Goal: Information Seeking & Learning: Learn about a topic

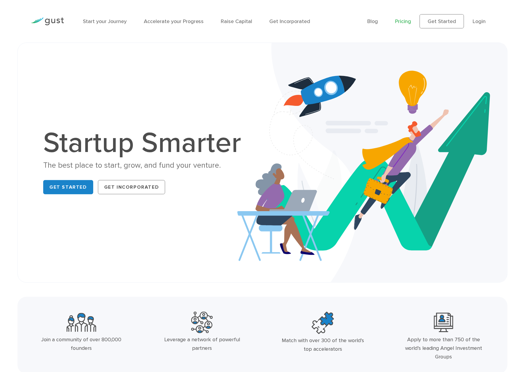
click at [409, 22] on link "Pricing" at bounding box center [403, 21] width 16 height 6
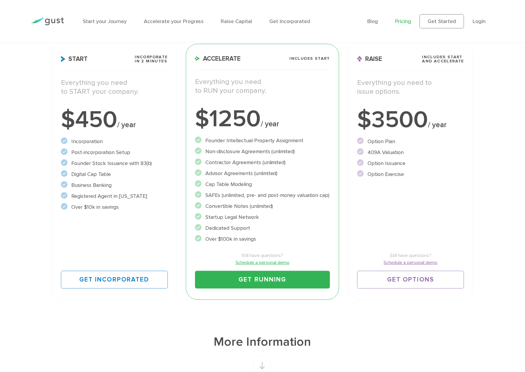
scroll to position [60, 0]
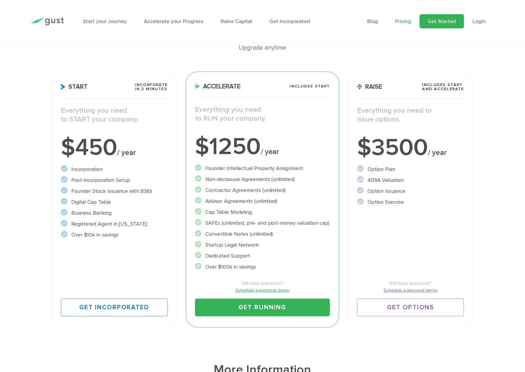
click at [458, 22] on link "Get Started" at bounding box center [442, 21] width 44 height 14
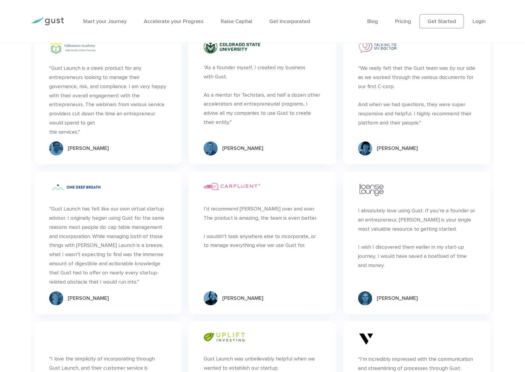
scroll to position [1899, 0]
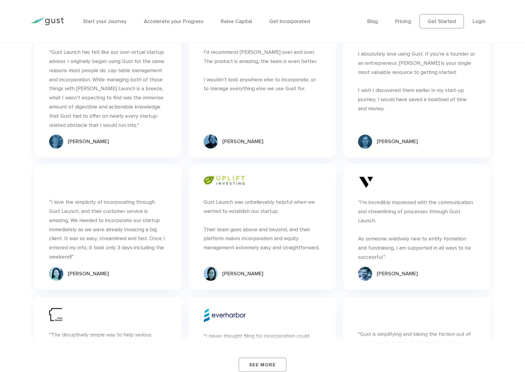
click at [367, 179] on img at bounding box center [366, 182] width 16 height 13
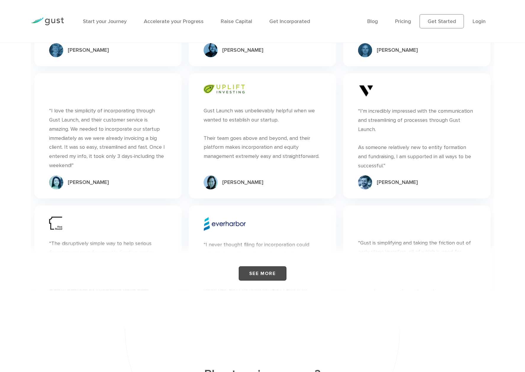
click at [267, 279] on link "See More" at bounding box center [263, 274] width 48 height 14
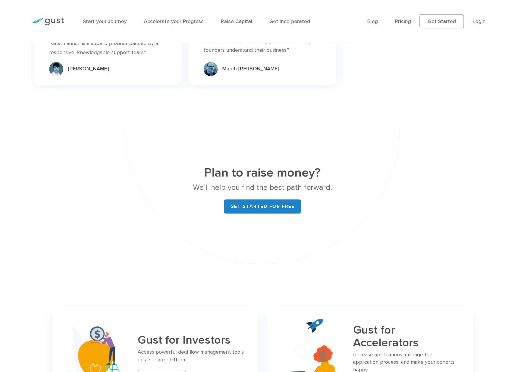
scroll to position [2444, 0]
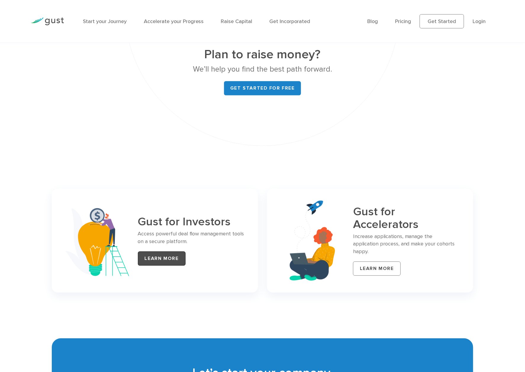
click at [164, 266] on link "LEARN MORE" at bounding box center [162, 258] width 48 height 14
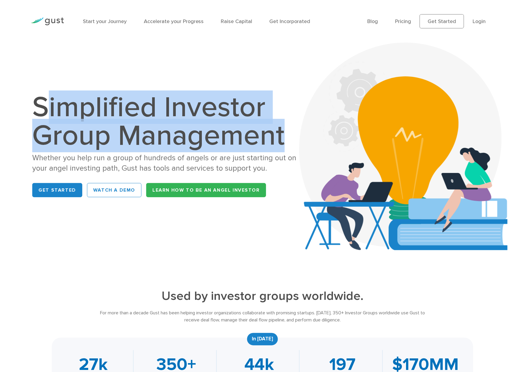
drag, startPoint x: 47, startPoint y: 101, endPoint x: 284, endPoint y: 145, distance: 240.7
click at [284, 144] on h1 "Simplified Investor Group Management" at bounding box center [164, 121] width 265 height 57
click at [284, 145] on h1 "Simplified Investor Group Management" at bounding box center [164, 121] width 265 height 57
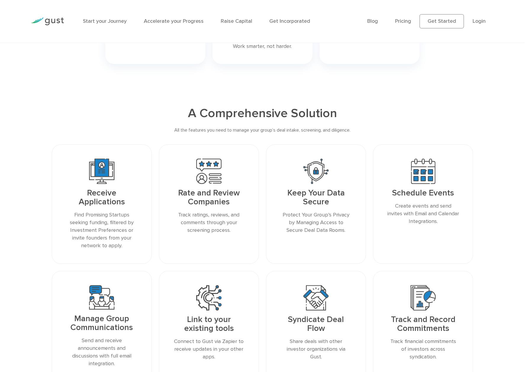
scroll to position [560, 0]
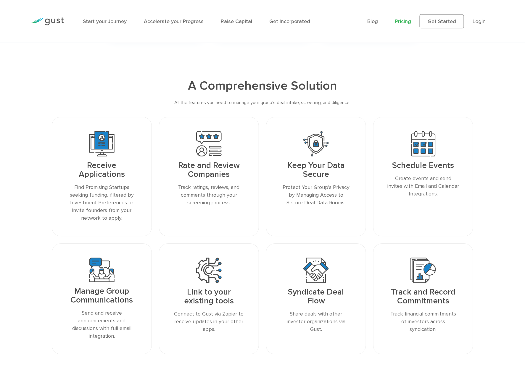
click at [400, 20] on link "Pricing" at bounding box center [403, 21] width 16 height 6
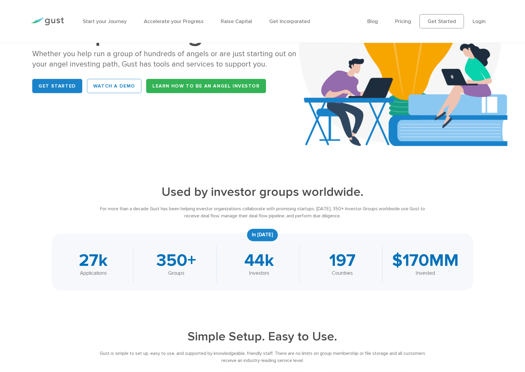
scroll to position [0, 0]
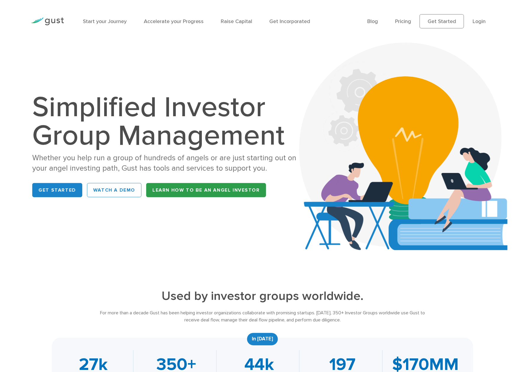
click at [202, 187] on link "Learn How to be an Angel Investor" at bounding box center [206, 190] width 120 height 14
click at [64, 189] on link "Get Started" at bounding box center [57, 190] width 50 height 14
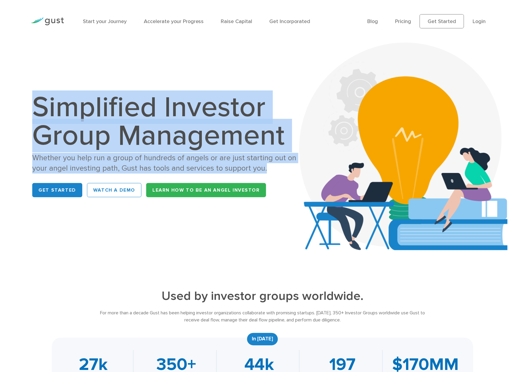
drag, startPoint x: 271, startPoint y: 167, endPoint x: 38, endPoint y: 100, distance: 241.6
click at [38, 100] on div "Simplified Investor Group Management Whether you help run a group of hundreds o…" at bounding box center [164, 146] width 265 height 107
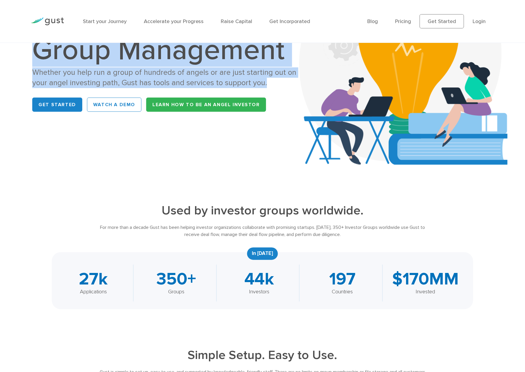
scroll to position [82, 0]
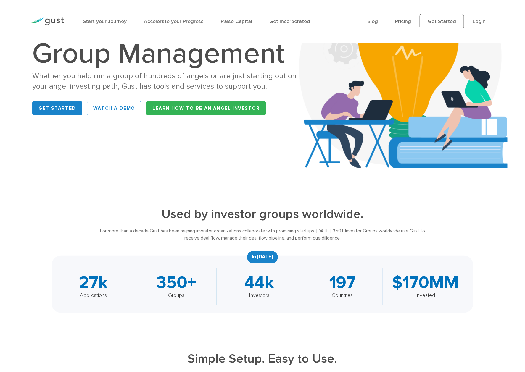
click at [155, 247] on div "Used by investor groups worldwide. For more than a decade [PERSON_NAME] has bee…" at bounding box center [262, 260] width 430 height 106
drag, startPoint x: 169, startPoint y: 211, endPoint x: 372, endPoint y: 238, distance: 204.5
click at [372, 238] on div "Used by investor groups worldwide. For more than a decade [PERSON_NAME] has bee…" at bounding box center [262, 260] width 430 height 106
